Goal: Navigation & Orientation: Find specific page/section

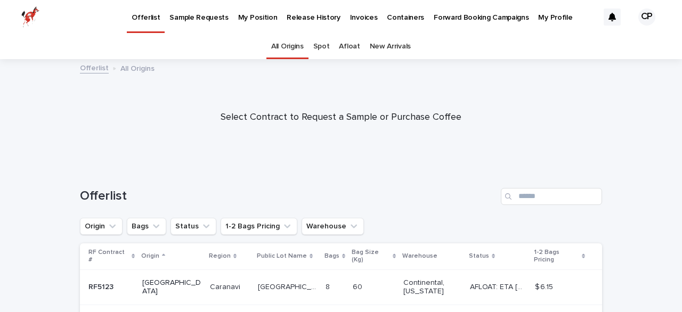
click at [260, 17] on p "My Position" at bounding box center [257, 11] width 39 height 22
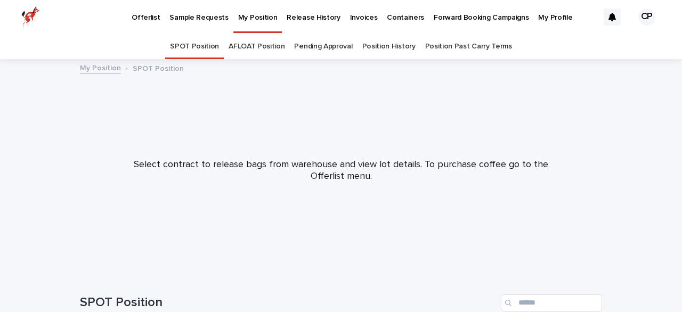
click at [272, 47] on link "AFLOAT Position" at bounding box center [257, 46] width 56 height 25
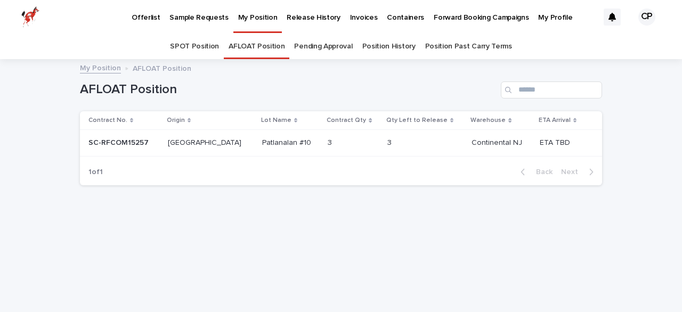
click at [549, 144] on p "ETA TBD" at bounding box center [556, 141] width 33 height 11
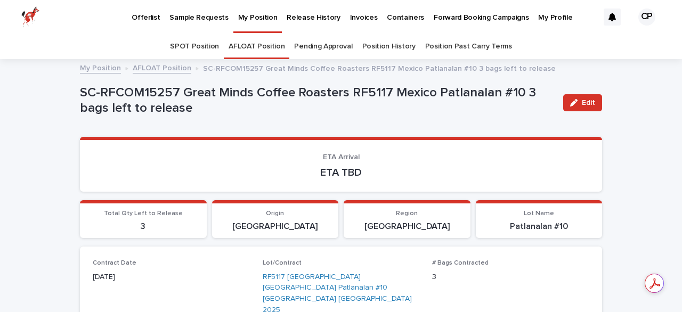
click at [298, 14] on p "Release History" at bounding box center [313, 11] width 53 height 22
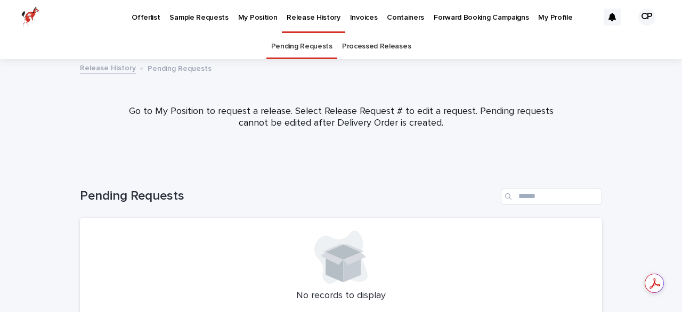
click at [190, 17] on p "Sample Requests" at bounding box center [199, 11] width 59 height 22
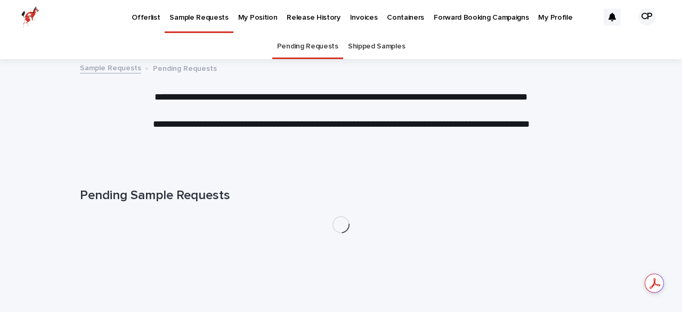
click at [254, 17] on p "My Position" at bounding box center [257, 11] width 39 height 22
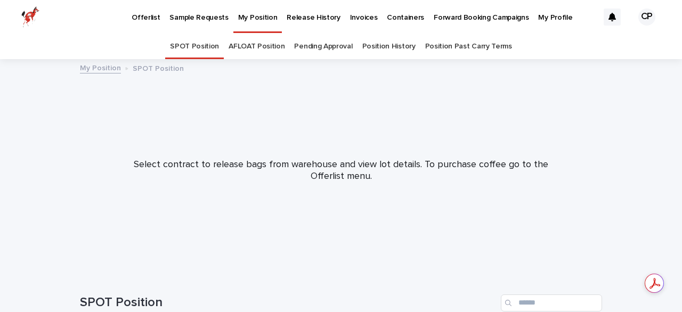
click at [252, 43] on link "AFLOAT Position" at bounding box center [257, 46] width 56 height 25
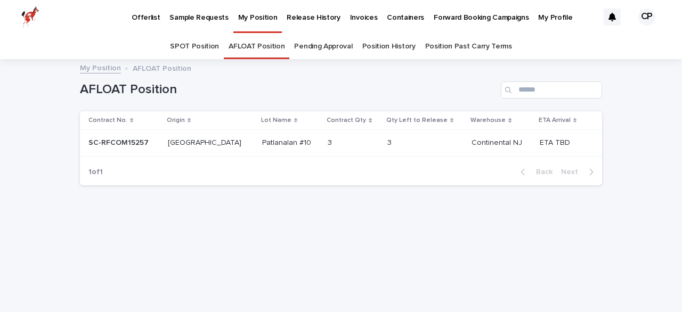
click at [382, 48] on link "Position History" at bounding box center [389, 46] width 53 height 25
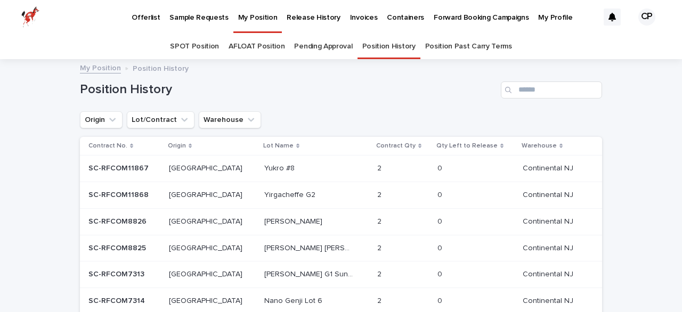
click at [462, 46] on link "Position Past Carry Terms" at bounding box center [468, 46] width 87 height 25
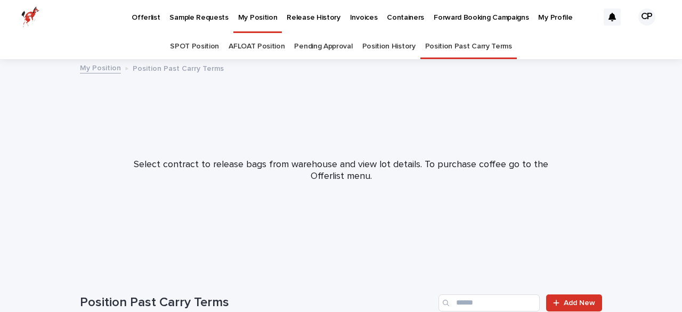
click at [272, 47] on link "AFLOAT Position" at bounding box center [257, 46] width 56 height 25
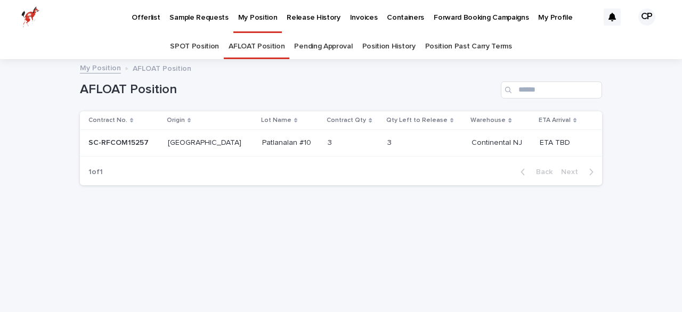
click at [435, 20] on p "Forward Booking Campaigns" at bounding box center [481, 11] width 95 height 22
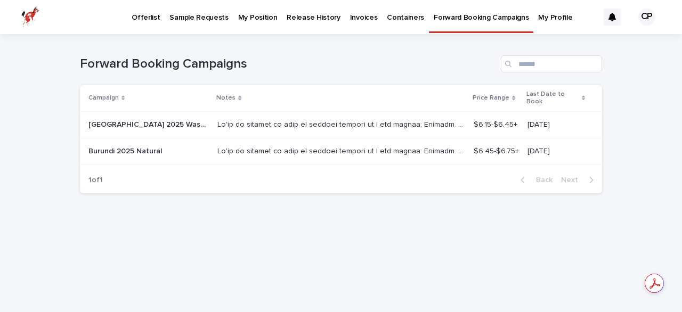
click at [154, 13] on p "Offerlist" at bounding box center [146, 11] width 28 height 22
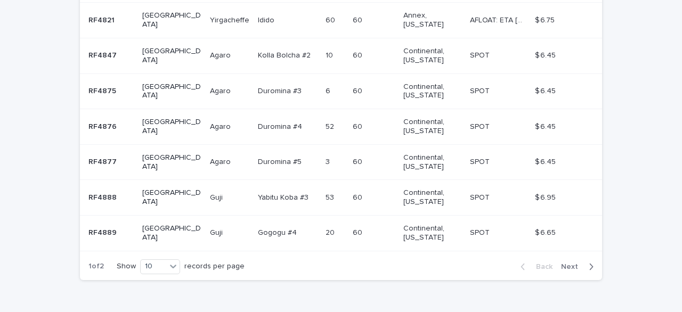
scroll to position [387, 0]
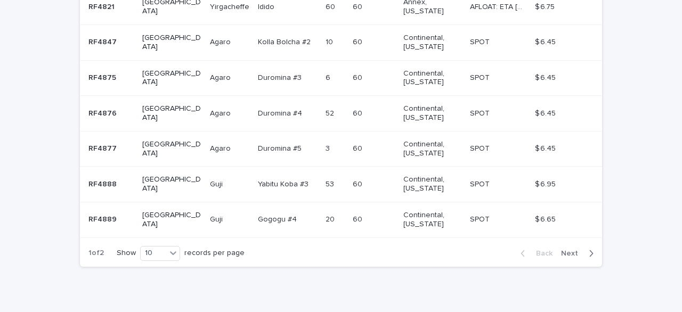
click at [577, 250] on span "Next" at bounding box center [572, 253] width 23 height 7
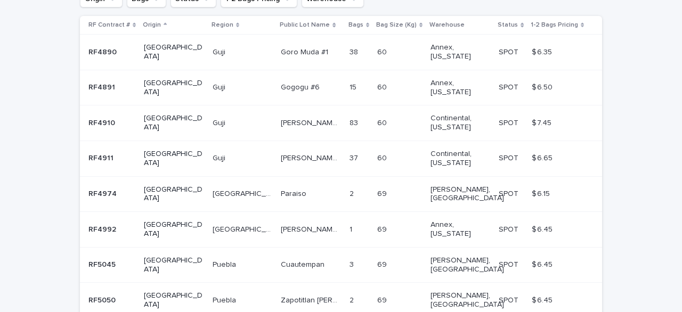
scroll to position [298, 0]
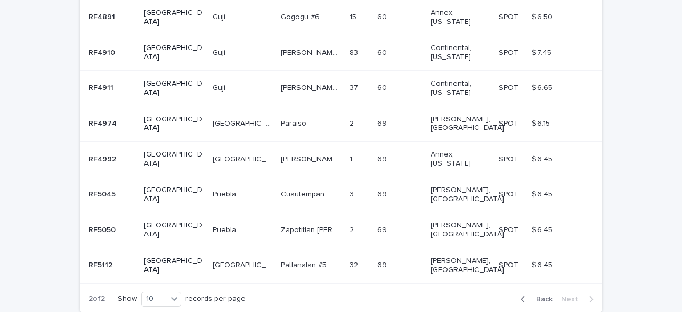
click at [535, 296] on span "Back" at bounding box center [541, 299] width 23 height 7
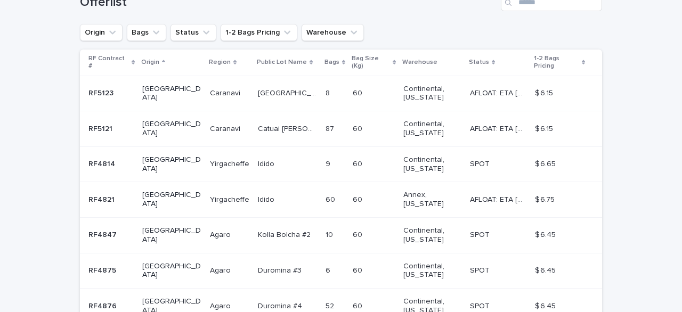
scroll to position [157, 0]
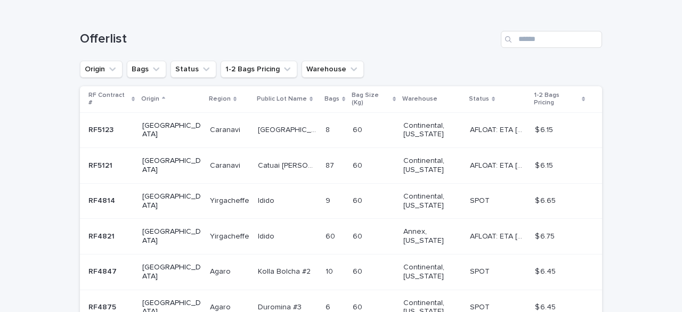
click at [258, 124] on p "[GEOGRAPHIC_DATA]" at bounding box center [288, 129] width 61 height 11
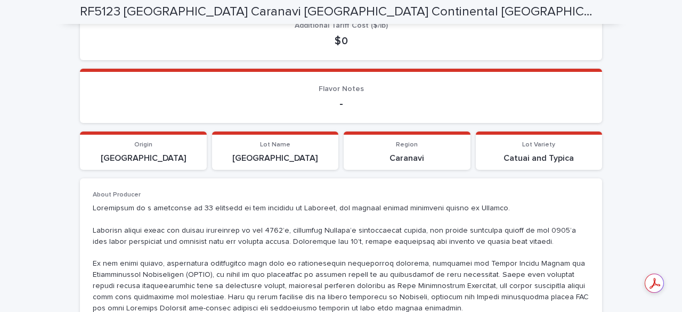
scroll to position [569, 0]
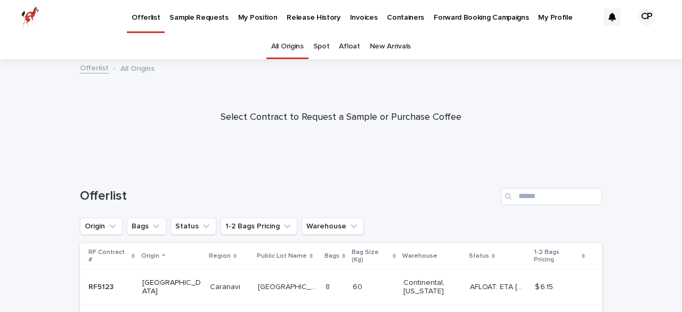
click at [248, 15] on p "My Position" at bounding box center [257, 11] width 39 height 22
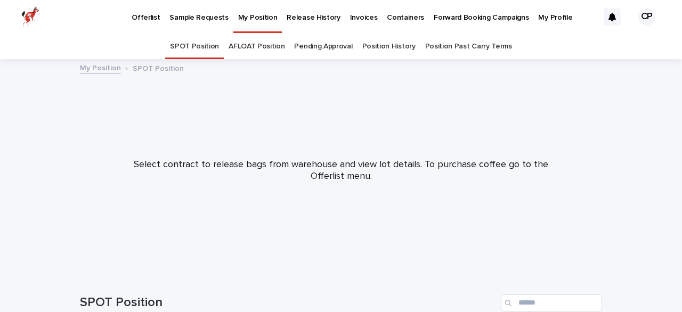
click at [272, 47] on link "AFLOAT Position" at bounding box center [257, 46] width 56 height 25
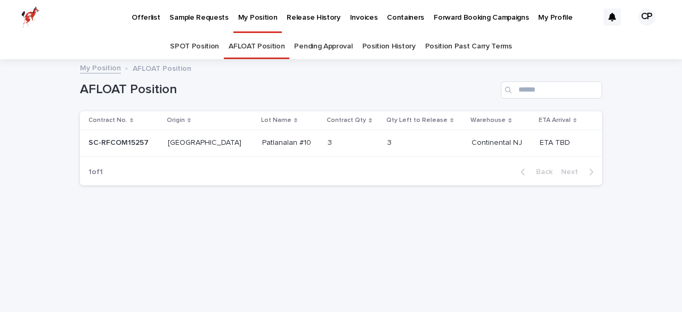
click at [540, 143] on p "ETA TBD" at bounding box center [556, 141] width 33 height 11
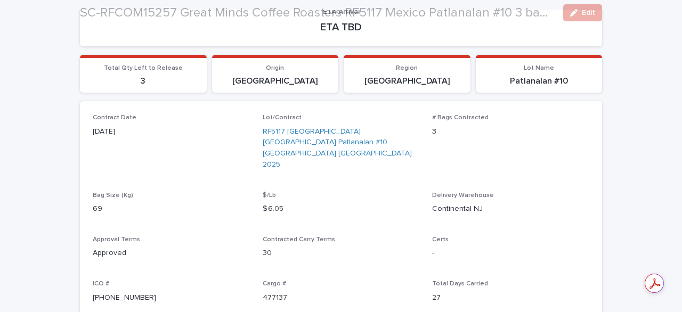
scroll to position [149, 0]
